Goal: Information Seeking & Learning: Check status

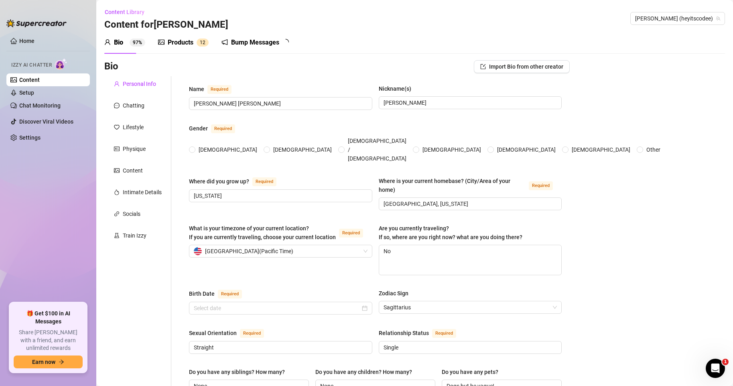
radio input "true"
type input "[DATE]"
click at [24, 33] on ul "Home Izzy AI Chatter Content Setup Chat Monitoring Discover Viral Videos Settin…" at bounding box center [47, 165] width 83 height 268
click at [24, 38] on link "Home" at bounding box center [26, 41] width 15 height 6
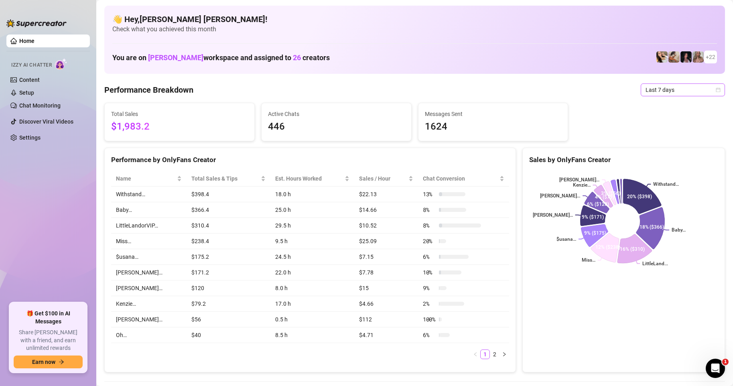
click at [711, 85] on span "Last 7 days" at bounding box center [683, 90] width 75 height 12
click at [711, 94] on span "Last 7 days" at bounding box center [683, 90] width 75 height 12
click at [656, 152] on div "Sales by OnlyFans Creator" at bounding box center [624, 156] width 202 height 17
click at [627, 148] on div "Sales by OnlyFans Creator Withstand… Baby… LittleLand... Miss… $usana… [PERSON_…" at bounding box center [623, 260] width 203 height 225
click at [712, 93] on span "Last 7 days" at bounding box center [683, 90] width 75 height 12
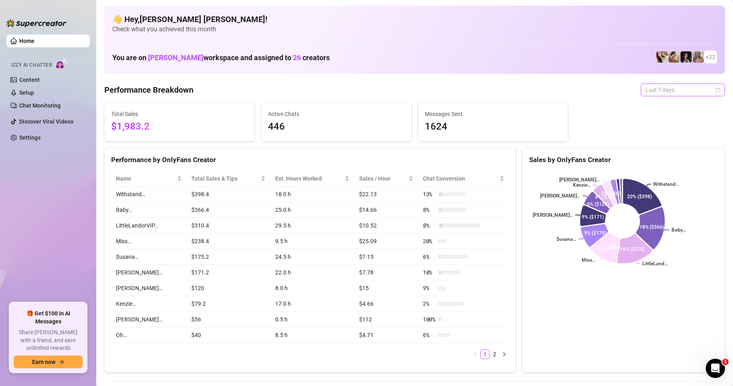
click at [716, 89] on icon "calendar" at bounding box center [718, 89] width 5 height 5
click at [653, 158] on div "Sales by OnlyFans Creator" at bounding box center [623, 159] width 189 height 11
click at [716, 92] on icon "calendar" at bounding box center [718, 89] width 4 height 4
click at [664, 158] on div "Custom date" at bounding box center [675, 157] width 71 height 9
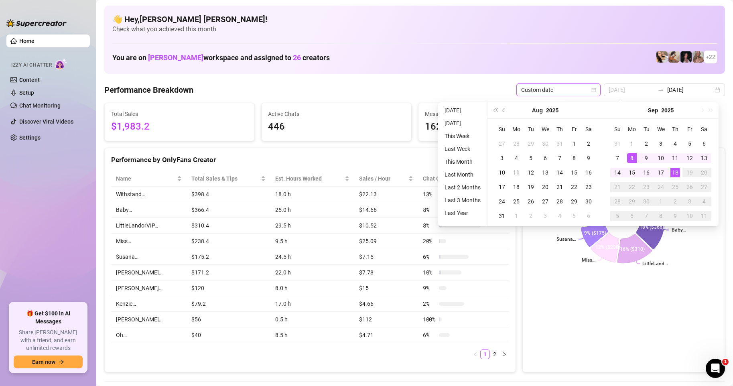
type input "[DATE]"
click at [674, 171] on div "18" at bounding box center [675, 173] width 10 height 10
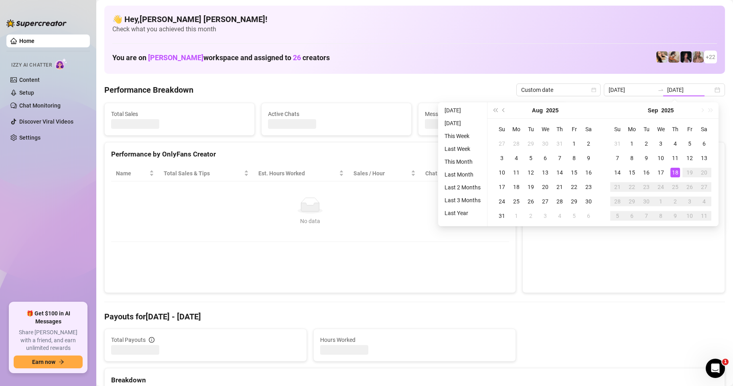
type input "[DATE]"
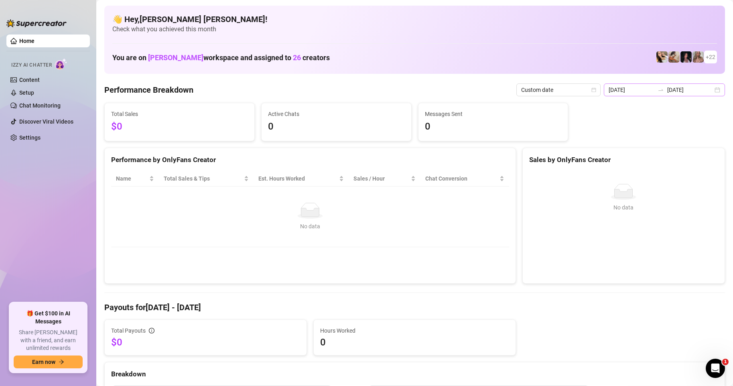
click at [712, 89] on div "[DATE] [DATE]" at bounding box center [664, 89] width 121 height 13
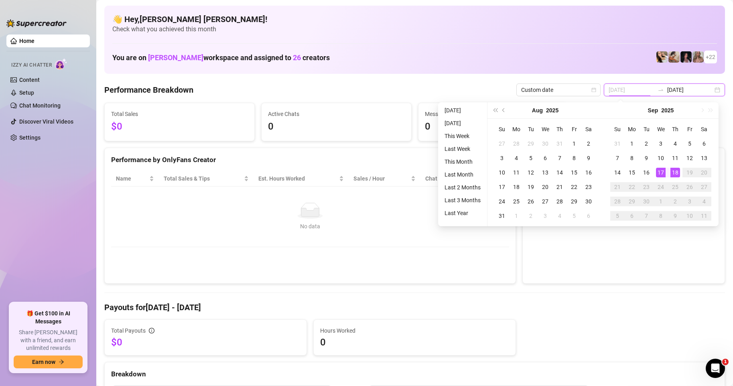
type input "[DATE]"
click at [660, 168] on div "17" at bounding box center [661, 173] width 10 height 10
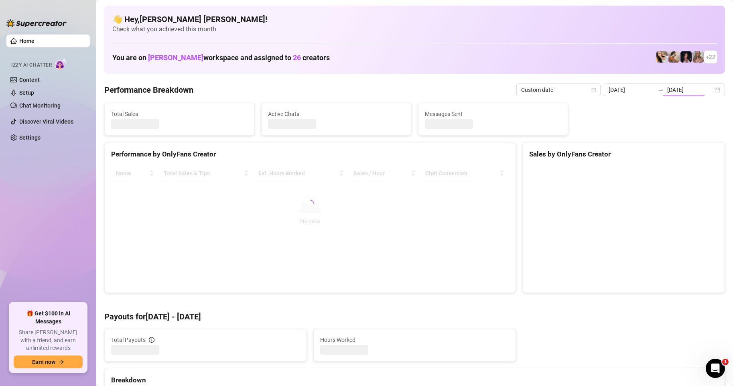
type input "[DATE]"
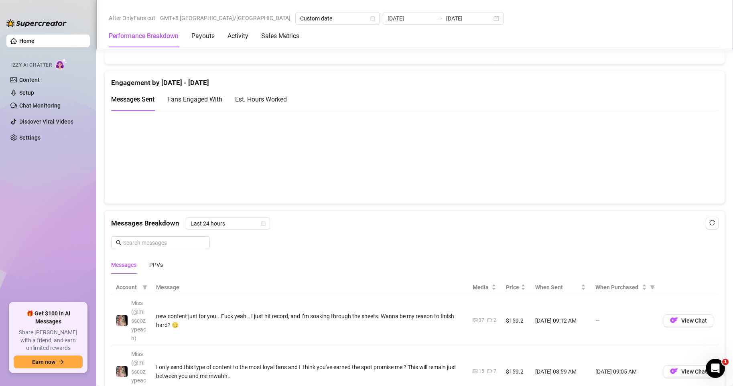
scroll to position [802, 0]
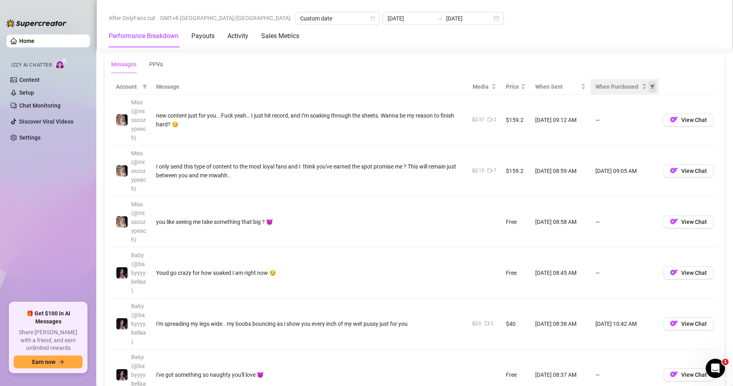
click at [650, 89] on icon "filter" at bounding box center [652, 86] width 5 height 5
click at [617, 121] on span "Purchased" at bounding box center [620, 119] width 27 height 6
radio input "true"
click at [643, 150] on span "OK" at bounding box center [640, 148] width 8 height 6
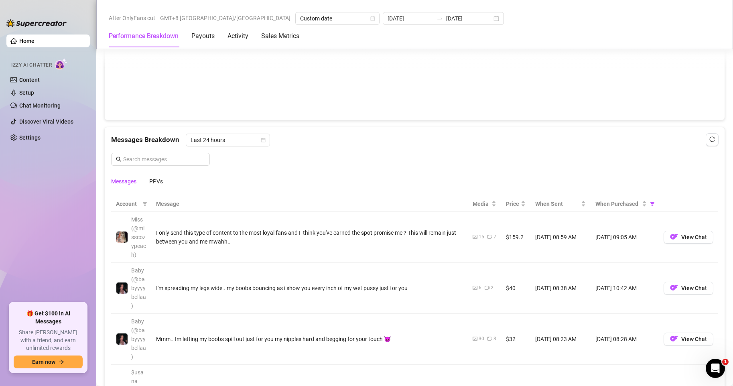
scroll to position [682, 0]
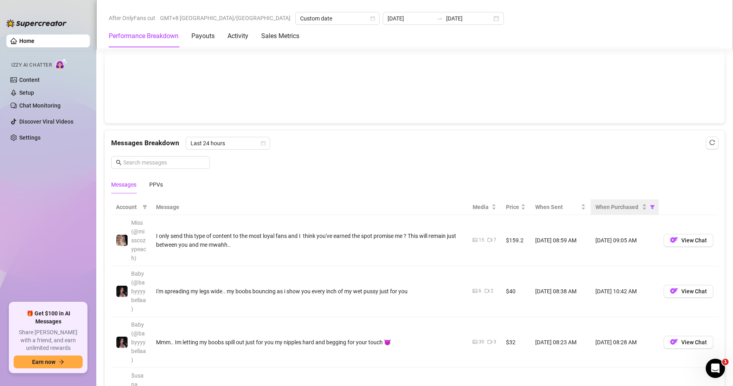
click at [638, 215] on th "When Purchased" at bounding box center [625, 207] width 68 height 16
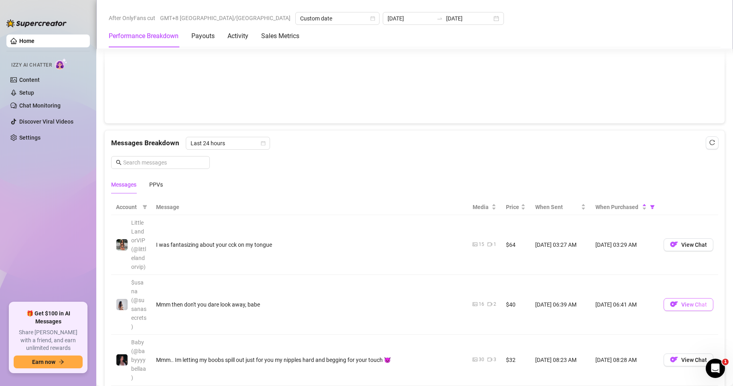
click at [686, 308] on span "View Chat" at bounding box center [694, 304] width 26 height 6
